Goal: Task Accomplishment & Management: Manage account settings

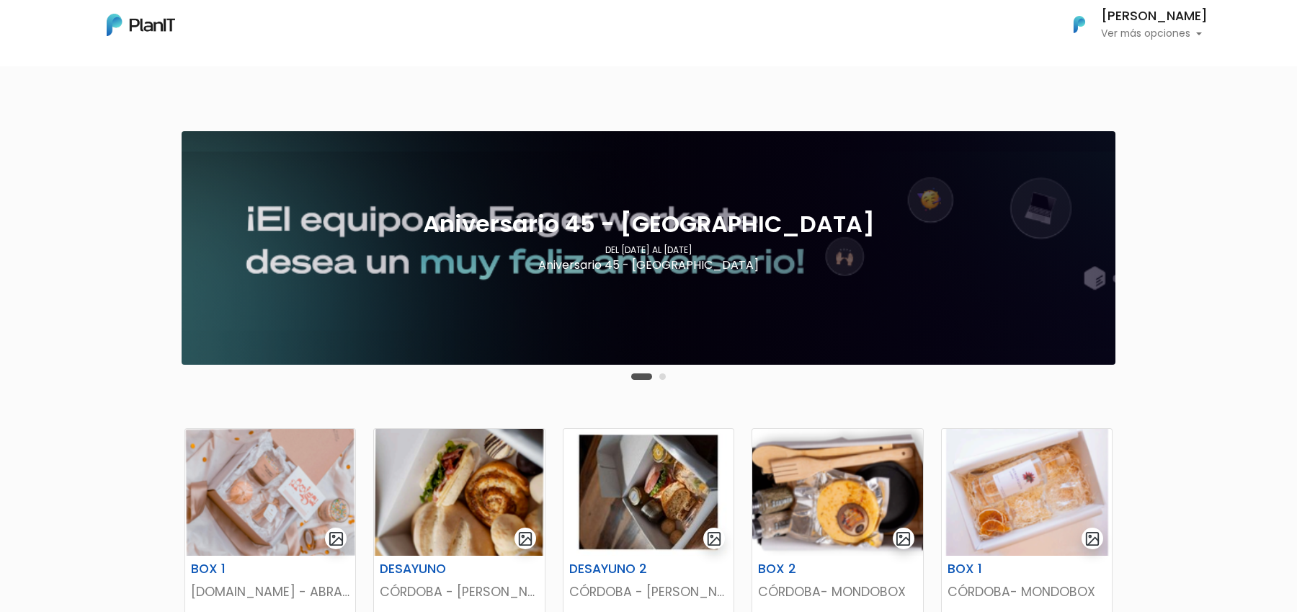
click at [664, 375] on button "Carousel Page 2" at bounding box center [662, 376] width 6 height 6
click at [636, 377] on button "Carousel Page 1" at bounding box center [634, 376] width 6 height 6
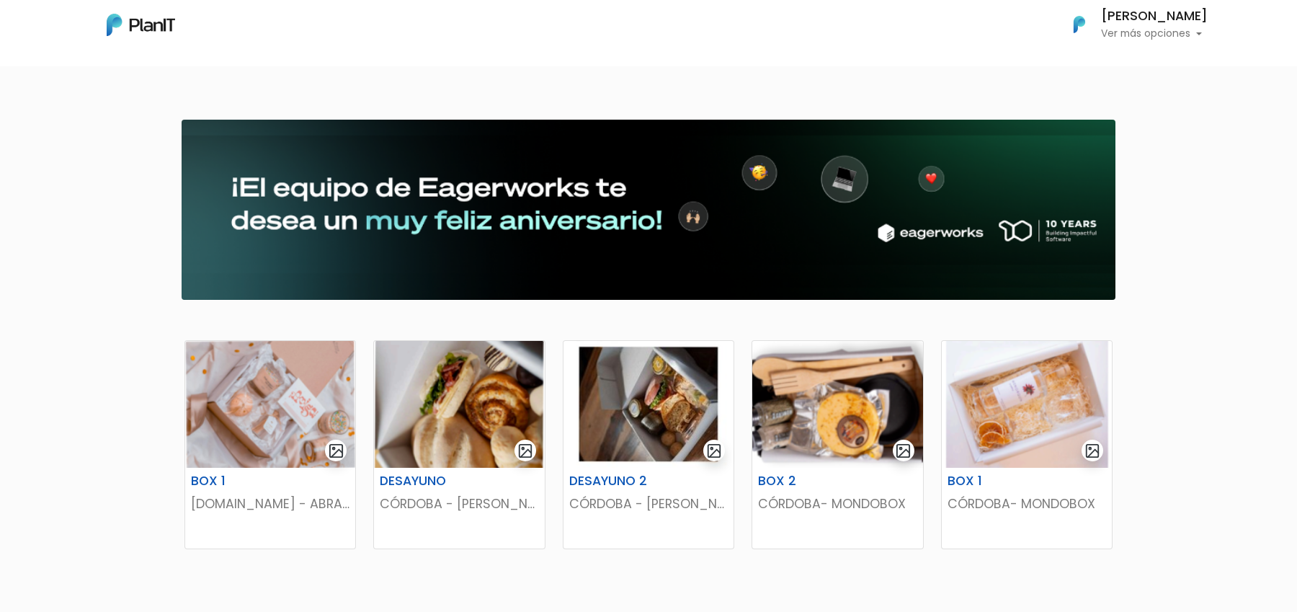
click at [1137, 29] on p "Ver más opciones" at bounding box center [1154, 34] width 107 height 10
click at [935, 53] on nav "Mis Compras Mi Lista Editar Información Cerrar Sesión Julian Frenk Ver más opci…" at bounding box center [648, 33] width 1297 height 66
click at [1156, 42] on button "Julian Frenk Ver más opciones" at bounding box center [1131, 24] width 153 height 37
click at [1119, 135] on link "Cerrar Sesión" at bounding box center [1143, 135] width 128 height 29
